Goal: Task Accomplishment & Management: Manage account settings

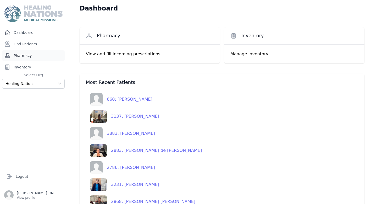
click at [47, 55] on link "Pharmacy" at bounding box center [33, 55] width 63 height 10
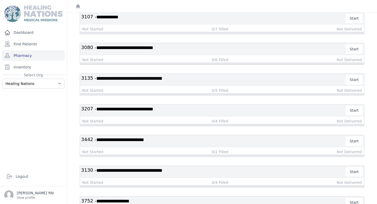
scroll to position [115, 0]
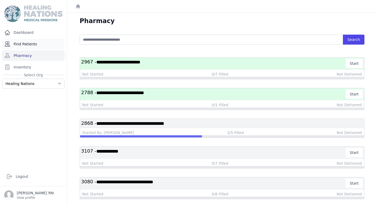
click at [52, 43] on link "Find Patients" at bounding box center [33, 44] width 63 height 10
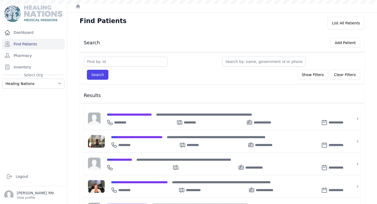
click at [225, 60] on input "text" at bounding box center [264, 62] width 84 height 10
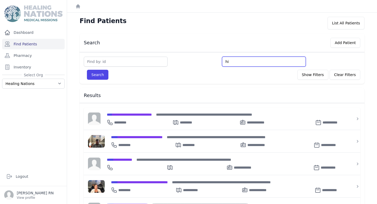
type input "hi"
type input "hilda"
click at [87, 70] on button "Search" at bounding box center [97, 75] width 21 height 10
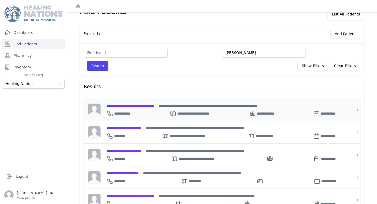
scroll to position [10, 0]
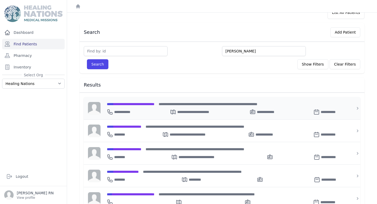
click at [146, 105] on span "**********" at bounding box center [131, 104] width 48 height 4
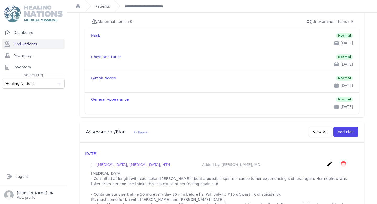
scroll to position [539, 0]
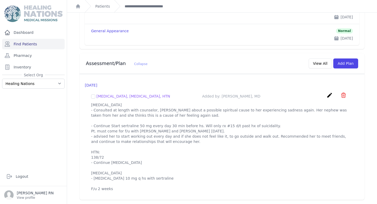
click at [114, 138] on p "Depression - Consulted at length with counselor, Daniela about a possible spiri…" at bounding box center [222, 146] width 262 height 89
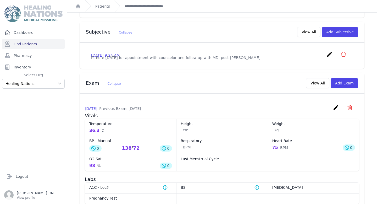
scroll to position [0, 0]
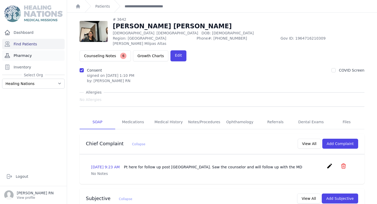
click at [43, 54] on link "Pharmacy" at bounding box center [33, 55] width 63 height 10
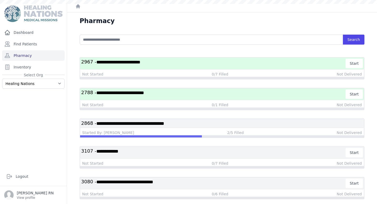
click at [125, 62] on span "**********" at bounding box center [118, 62] width 44 height 5
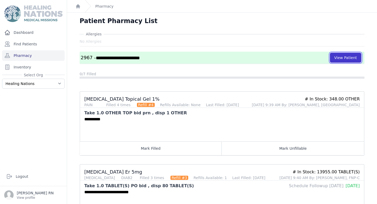
click at [337, 59] on button "View Patient" at bounding box center [345, 58] width 31 height 10
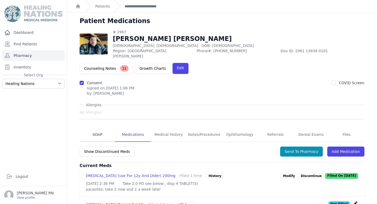
drag, startPoint x: 89, startPoint y: 114, endPoint x: 83, endPoint y: 113, distance: 5.5
click at [89, 128] on link "SOAP" at bounding box center [98, 135] width 36 height 14
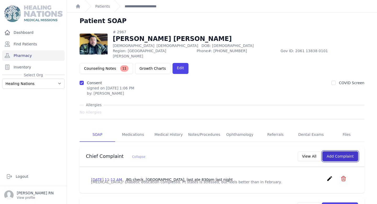
click at [337, 151] on button "Add Complaint" at bounding box center [340, 156] width 36 height 10
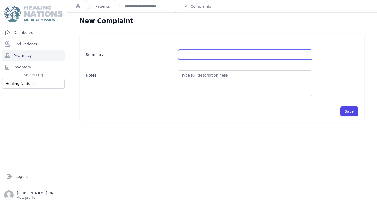
click at [194, 55] on input "Summary" at bounding box center [245, 54] width 134 height 10
type input "BP and BG Check"
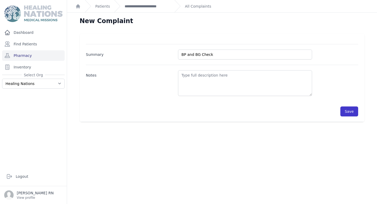
drag, startPoint x: 350, startPoint y: 104, endPoint x: 344, endPoint y: 107, distance: 6.3
click at [349, 105] on div "Save" at bounding box center [222, 108] width 272 height 15
click at [343, 108] on button "Save" at bounding box center [349, 111] width 18 height 10
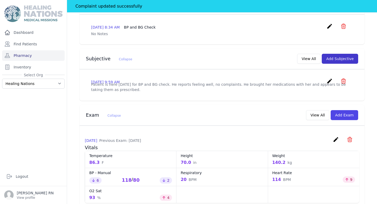
scroll to position [152, 0]
click at [331, 54] on button "Add Subjective" at bounding box center [340, 59] width 36 height 10
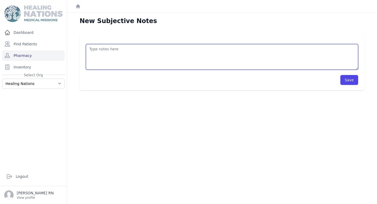
click at [123, 49] on textarea at bounding box center [222, 57] width 272 height 26
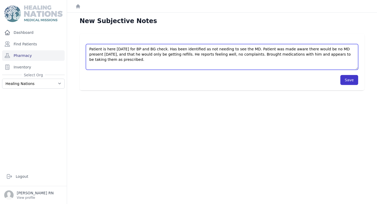
type textarea "Patient is here today for BP and BG check. Has been identified as not needing t…"
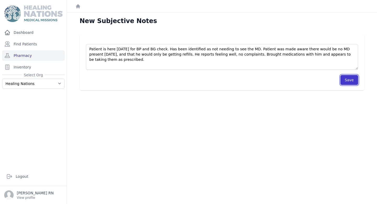
click at [349, 78] on button "Save" at bounding box center [349, 80] width 18 height 10
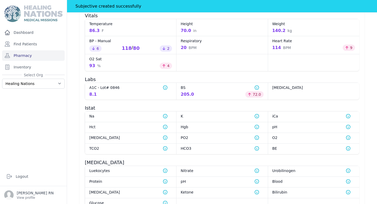
scroll to position [228, 0]
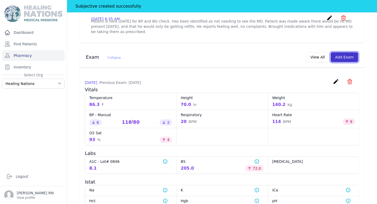
click at [342, 52] on button "Add Exam" at bounding box center [344, 57] width 27 height 10
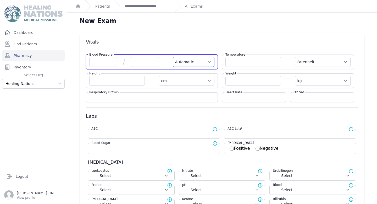
click at [176, 63] on select "Automatic Manual" at bounding box center [194, 62] width 42 height 10
select select "Manual"
click at [173, 57] on select "Automatic Manual" at bounding box center [194, 62] width 42 height 10
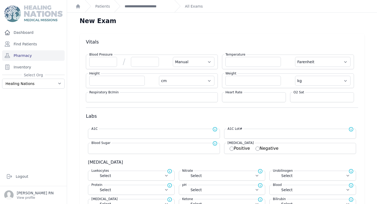
select select "F"
select select "cm"
select select "kg"
select select
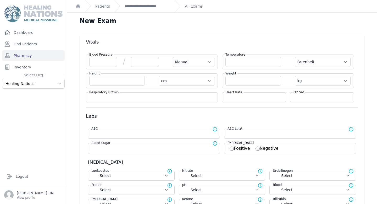
select select
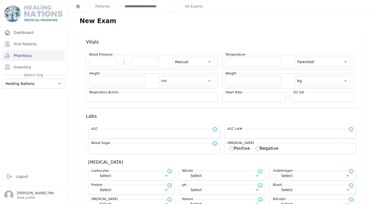
select select
select select "Manual"
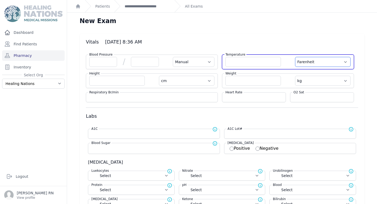
click at [337, 61] on select "Farenheit Celcius" at bounding box center [323, 62] width 56 height 10
select select "C"
click at [295, 57] on select "Farenheit Celcius" at bounding box center [323, 62] width 56 height 10
select select "Manual"
select select "cm"
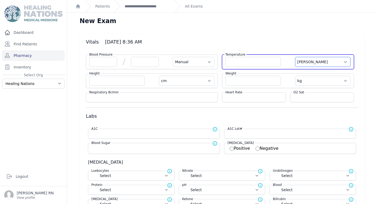
select select "kg"
select select
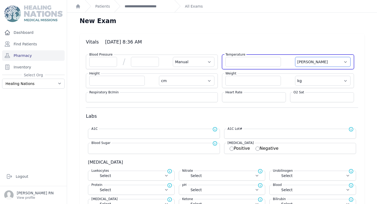
select select
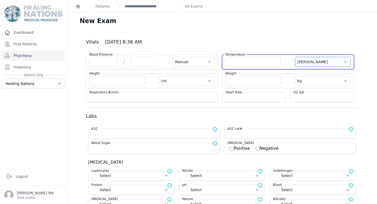
select select
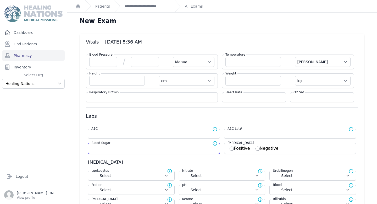
click at [125, 147] on input "number" at bounding box center [153, 147] width 125 height 5
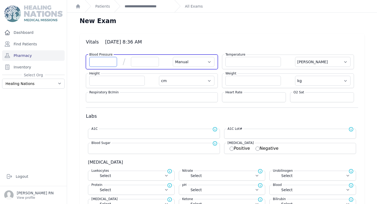
click at [96, 64] on input "number" at bounding box center [103, 62] width 28 height 10
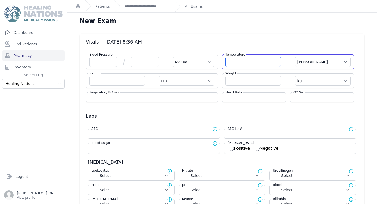
click at [251, 65] on input "number" at bounding box center [253, 62] width 56 height 10
type input "36.3"
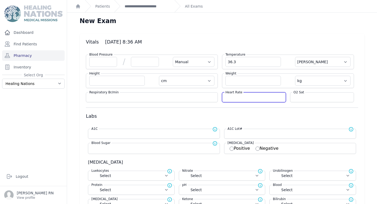
select select "Manual"
select select "C"
select select "cm"
select select "kg"
select select
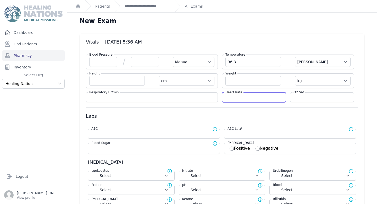
select select
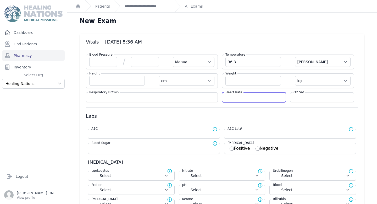
select select
click at [249, 95] on input "number" at bounding box center [253, 97] width 57 height 5
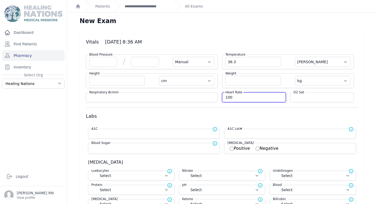
type input "100"
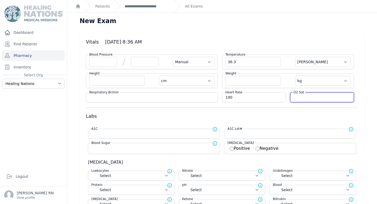
select select "Manual"
select select "C"
select select "cm"
select select "kg"
select select
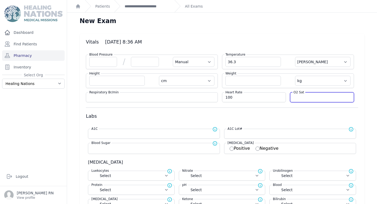
select select
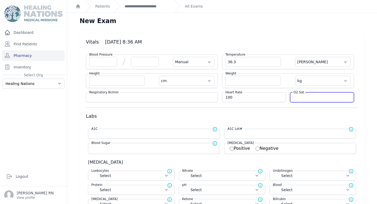
select select
type input "91"
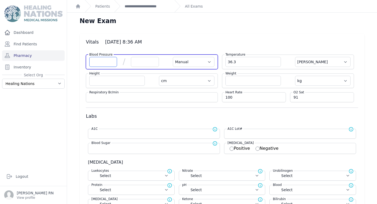
click at [92, 63] on input "number" at bounding box center [103, 62] width 28 height 10
select select "Manual"
select select "C"
select select "cm"
select select "kg"
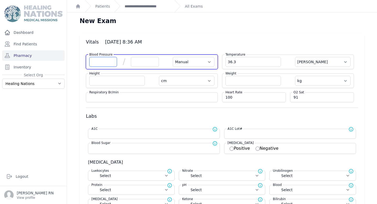
select select
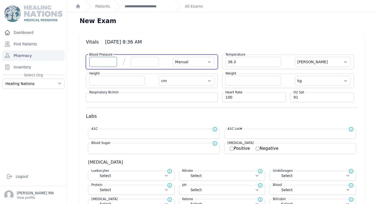
select select
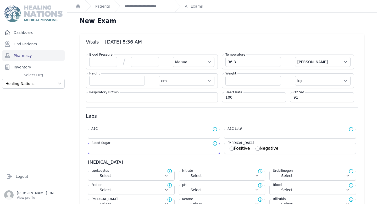
click at [108, 146] on input "number" at bounding box center [153, 147] width 125 height 5
type input "171"
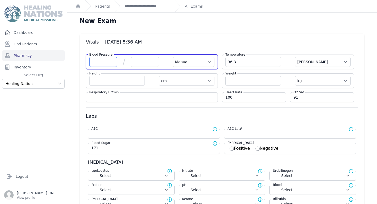
click at [104, 62] on input "number" at bounding box center [103, 62] width 28 height 10
select select "Manual"
select select "C"
select select "cm"
select select "kg"
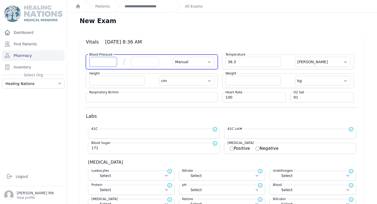
type input "171.0"
select select
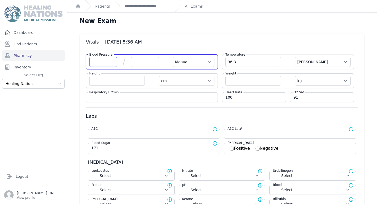
select select
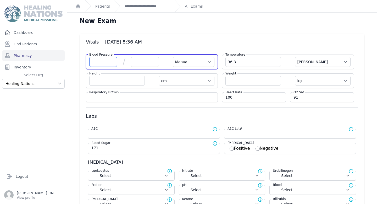
select select
type input "122"
select select "Manual"
select select "C"
select select "cm"
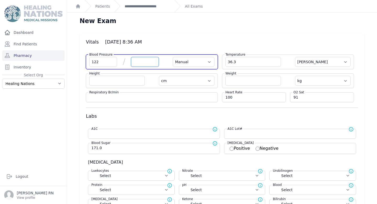
select select "kg"
select select
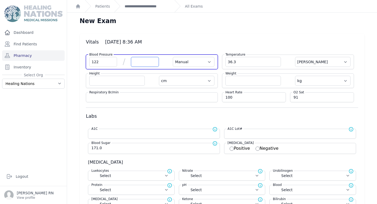
select select
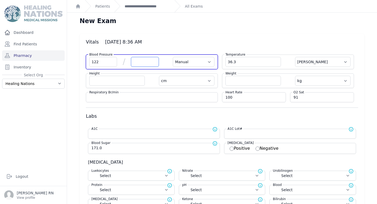
select select
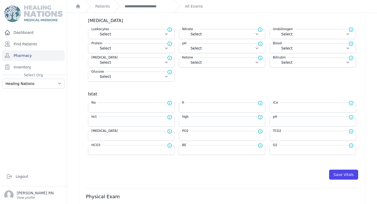
scroll to position [263, 0]
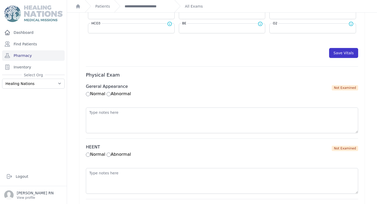
type input "82"
click at [334, 48] on button "Save Vitals" at bounding box center [343, 53] width 29 height 10
select select "Manual"
select select "cm"
select select "kg"
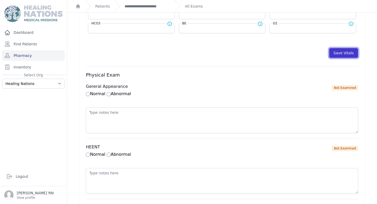
select select
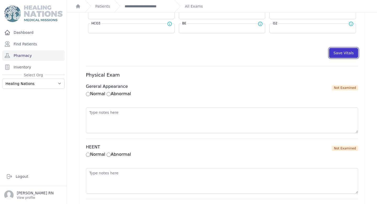
select select
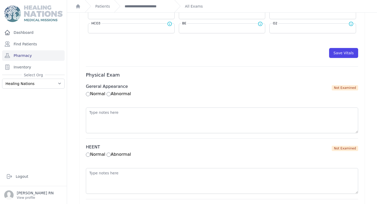
click at [153, 2] on div "**********" at bounding box center [142, 6] width 56 height 12
click at [154, 5] on link "**********" at bounding box center [148, 6] width 46 height 5
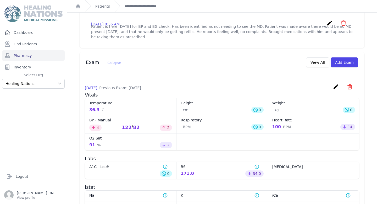
scroll to position [200, 0]
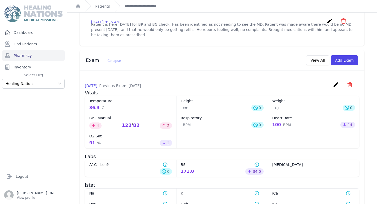
drag, startPoint x: 182, startPoint y: 154, endPoint x: 203, endPoint y: 146, distance: 23.5
click at [203, 159] on div "BS Normal range for Blood Sugar is 100 - 126 171.0 Decreased by 34.0" at bounding box center [221, 167] width 91 height 17
click at [207, 153] on h3 "Labs" at bounding box center [222, 156] width 274 height 6
click at [29, 55] on link "Pharmacy" at bounding box center [33, 55] width 63 height 10
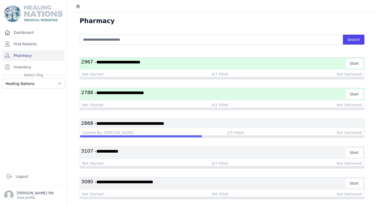
click at [226, 63] on h3 "**********" at bounding box center [213, 63] width 265 height 9
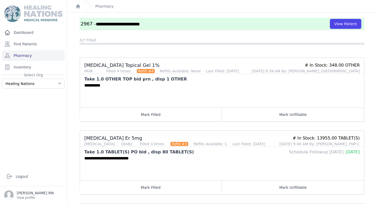
scroll to position [29, 0]
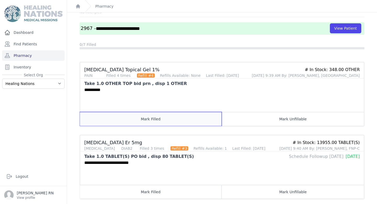
click at [190, 123] on button "Mark Filled" at bounding box center [151, 119] width 142 height 14
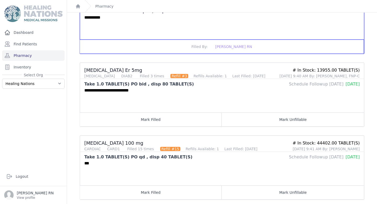
scroll to position [103, 0]
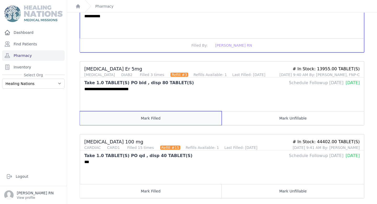
click at [145, 115] on button "Mark Filled" at bounding box center [151, 118] width 142 height 14
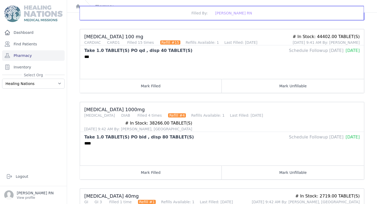
scroll to position [210, 0]
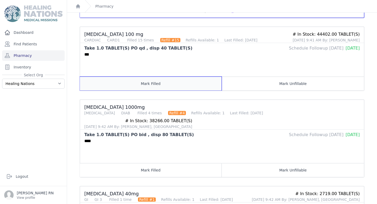
click at [208, 82] on button "Mark Filled" at bounding box center [151, 83] width 142 height 14
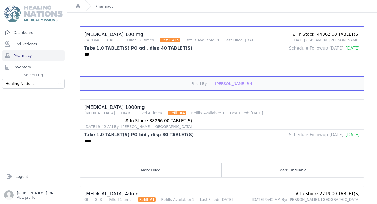
scroll to position [213, 0]
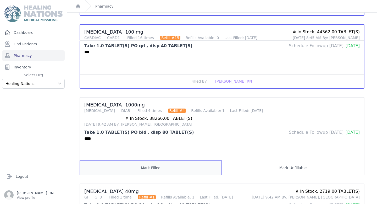
click at [185, 160] on button "Mark Filled" at bounding box center [151, 167] width 142 height 14
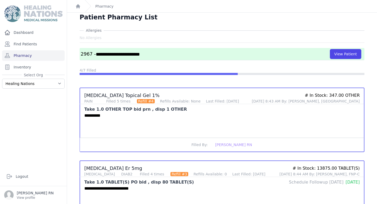
scroll to position [0, 0]
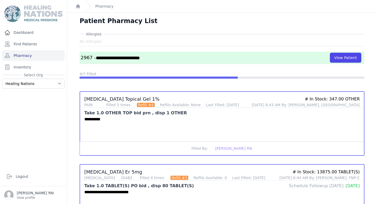
click at [331, 63] on div "**********" at bounding box center [222, 58] width 285 height 12
click at [332, 61] on button "View Patient" at bounding box center [345, 58] width 31 height 10
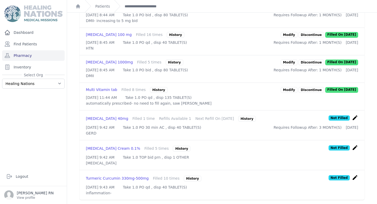
scroll to position [249, 0]
click at [352, 114] on icon "create" at bounding box center [355, 117] width 6 height 6
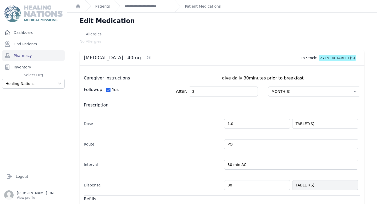
scroll to position [114, 0]
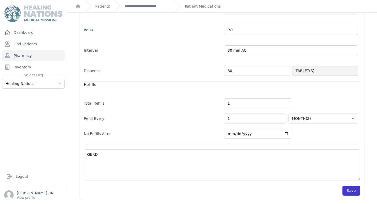
type input "80"
select select "MONTH(S)"
click at [342, 188] on button "Save" at bounding box center [351, 190] width 18 height 10
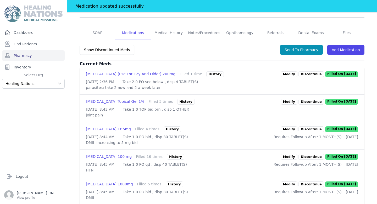
click at [287, 44] on div "Show Discontinued Meds Send To Pharmacy Add Medication" at bounding box center [222, 52] width 285 height 16
click at [287, 45] on button "Send To Pharmacy" at bounding box center [301, 50] width 43 height 10
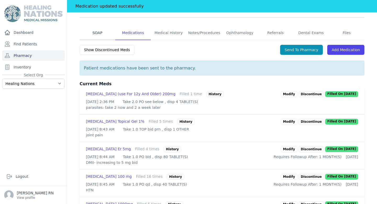
click at [104, 26] on link "SOAP" at bounding box center [98, 33] width 36 height 14
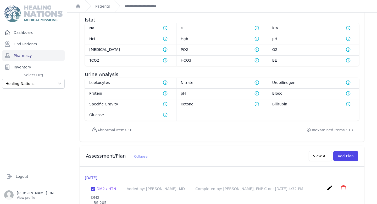
scroll to position [506, 0]
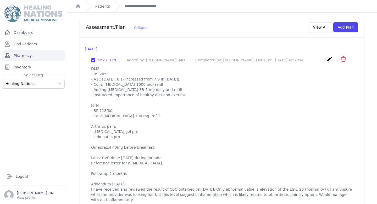
click at [42, 54] on link "Pharmacy" at bounding box center [33, 55] width 63 height 10
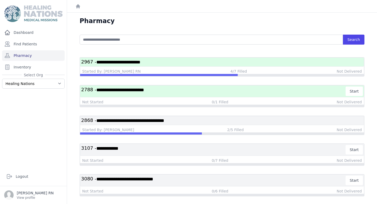
click at [136, 61] on span "**********" at bounding box center [118, 62] width 44 height 5
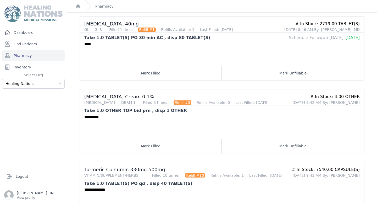
scroll to position [366, 0]
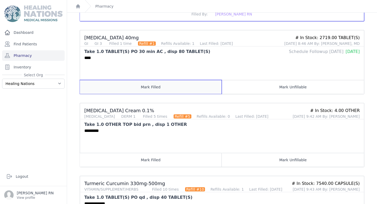
click at [166, 80] on button "Mark Filled" at bounding box center [151, 87] width 142 height 14
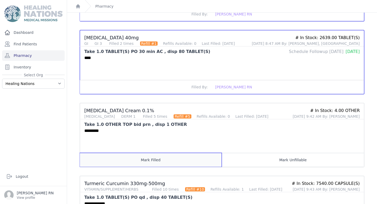
click at [160, 153] on button "Mark Filled" at bounding box center [151, 160] width 142 height 14
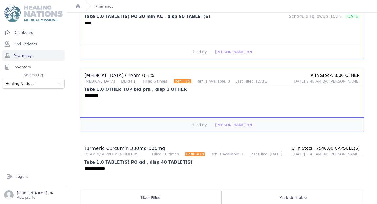
scroll to position [401, 0]
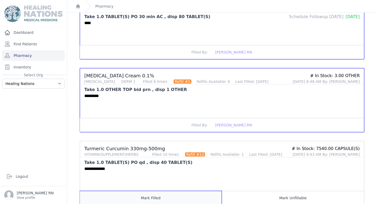
click at [160, 191] on button "Mark Filled" at bounding box center [151, 198] width 142 height 14
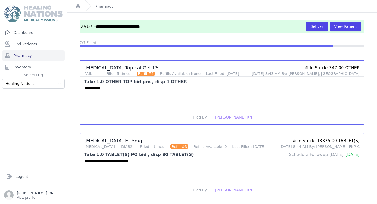
scroll to position [0, 0]
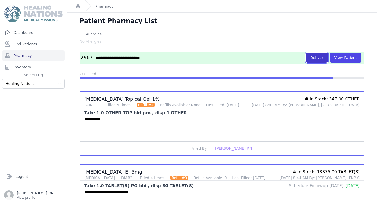
click at [314, 60] on button "Deliver" at bounding box center [317, 58] width 22 height 10
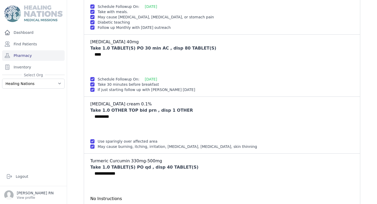
scroll to position [401, 0]
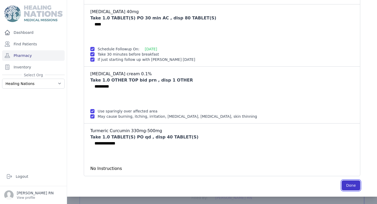
click at [342, 180] on button "Done" at bounding box center [351, 185] width 19 height 10
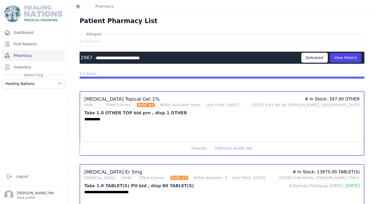
click at [49, 55] on link "Pharmacy" at bounding box center [33, 55] width 63 height 10
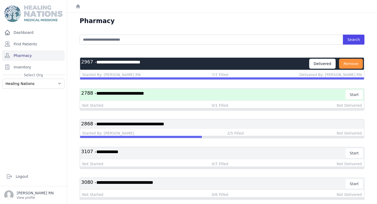
click at [228, 67] on h3 "**********" at bounding box center [195, 64] width 228 height 10
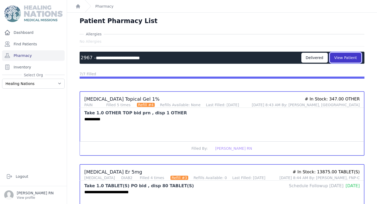
click at [341, 58] on button "View Patient" at bounding box center [345, 58] width 31 height 10
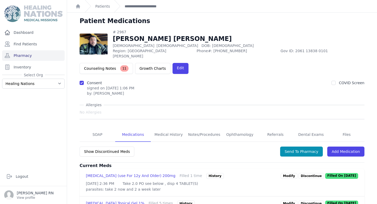
drag, startPoint x: 89, startPoint y: 110, endPoint x: 99, endPoint y: 95, distance: 17.7
click at [89, 128] on link "SOAP" at bounding box center [98, 135] width 36 height 14
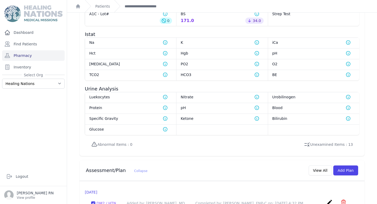
scroll to position [506, 0]
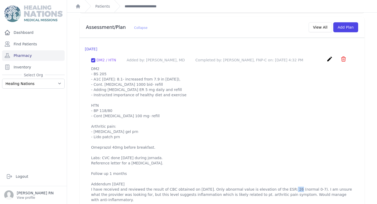
drag, startPoint x: 278, startPoint y: 178, endPoint x: 285, endPoint y: 178, distance: 7.1
click at [285, 178] on p "DM2 - BS 205 - A1C [DATE]: 8.1- increased from 7.9 in [DATE]), - Cont. [MEDICAL…" at bounding box center [222, 134] width 262 height 136
click at [239, 148] on p "DM2 - BS 205 - A1C [DATE]: 8.1- increased from 7.9 in [DATE]), - Cont. [MEDICAL…" at bounding box center [222, 134] width 262 height 136
click at [251, 185] on p "DM2 - BS 205 - A1C [DATE]: 8.1- increased from 7.9 in [DATE]), - Cont. [MEDICAL…" at bounding box center [222, 134] width 262 height 136
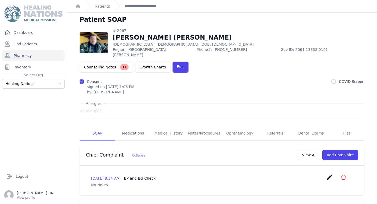
scroll to position [0, 0]
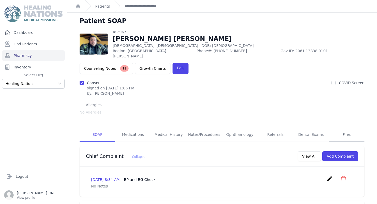
click at [335, 128] on link "Files" at bounding box center [347, 135] width 36 height 14
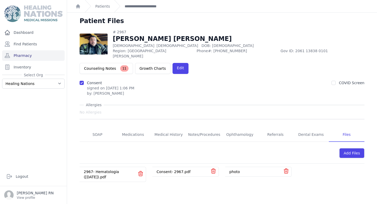
click at [110, 169] on link "2967- Hematologia (June 2025).pdf" at bounding box center [101, 173] width 35 height 9
click at [103, 128] on link "SOAP" at bounding box center [98, 135] width 36 height 14
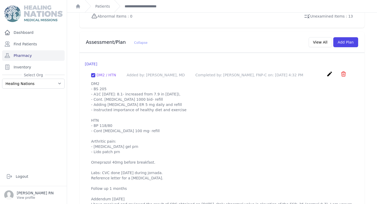
scroll to position [506, 0]
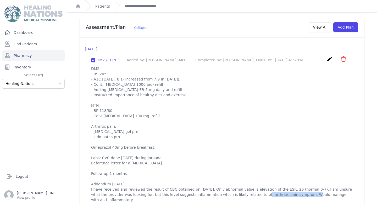
drag, startPoint x: 286, startPoint y: 185, endPoint x: 240, endPoint y: 185, distance: 45.8
click at [240, 185] on p "DM2 - BS 205 - A1C today: 8.1- increased from 7.9 in feb, 2025), - Cont. metfor…" at bounding box center [222, 134] width 262 height 136
click at [244, 184] on p "DM2 - BS 205 - A1C today: 8.1- increased from 7.9 in feb, 2025), - Cont. metfor…" at bounding box center [222, 134] width 262 height 136
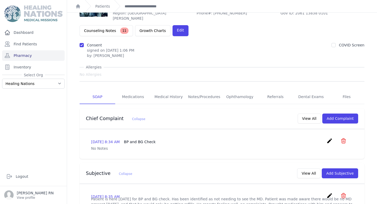
scroll to position [0, 0]
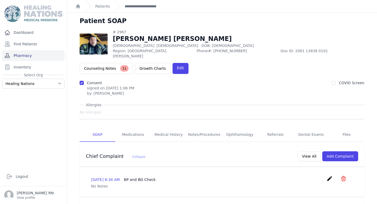
click at [33, 55] on link "Pharmacy" at bounding box center [33, 55] width 63 height 10
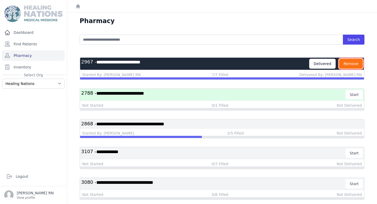
click at [349, 64] on button "Remove" at bounding box center [351, 64] width 24 height 10
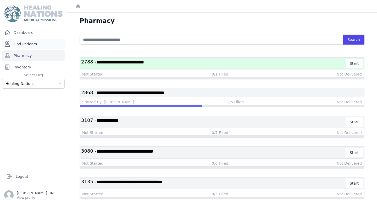
click at [29, 45] on link "Find Patients" at bounding box center [33, 44] width 63 height 10
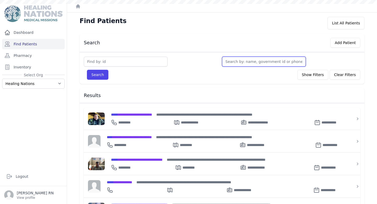
click at [248, 65] on input "text" at bounding box center [264, 62] width 84 height 10
type input "ma"
type input "mart"
type input "[PERSON_NAME]"
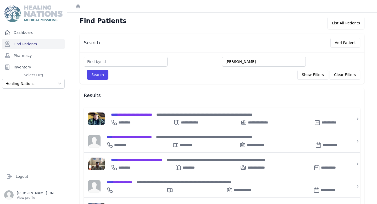
type input "[PERSON_NAME]"
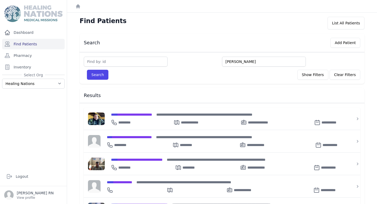
click at [87, 70] on button "Search" at bounding box center [97, 75] width 21 height 10
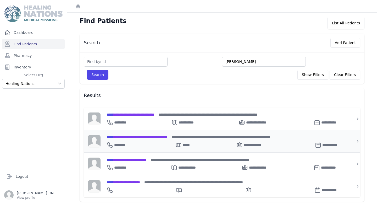
click at [163, 137] on span "**********" at bounding box center [137, 137] width 61 height 4
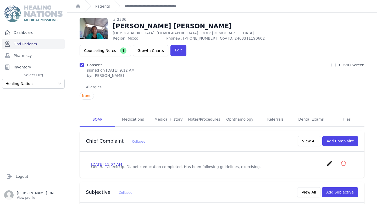
drag, startPoint x: 34, startPoint y: 42, endPoint x: 37, endPoint y: 41, distance: 3.6
click at [34, 42] on link "Find Patients" at bounding box center [33, 44] width 63 height 10
